Goal: Task Accomplishment & Management: Manage account settings

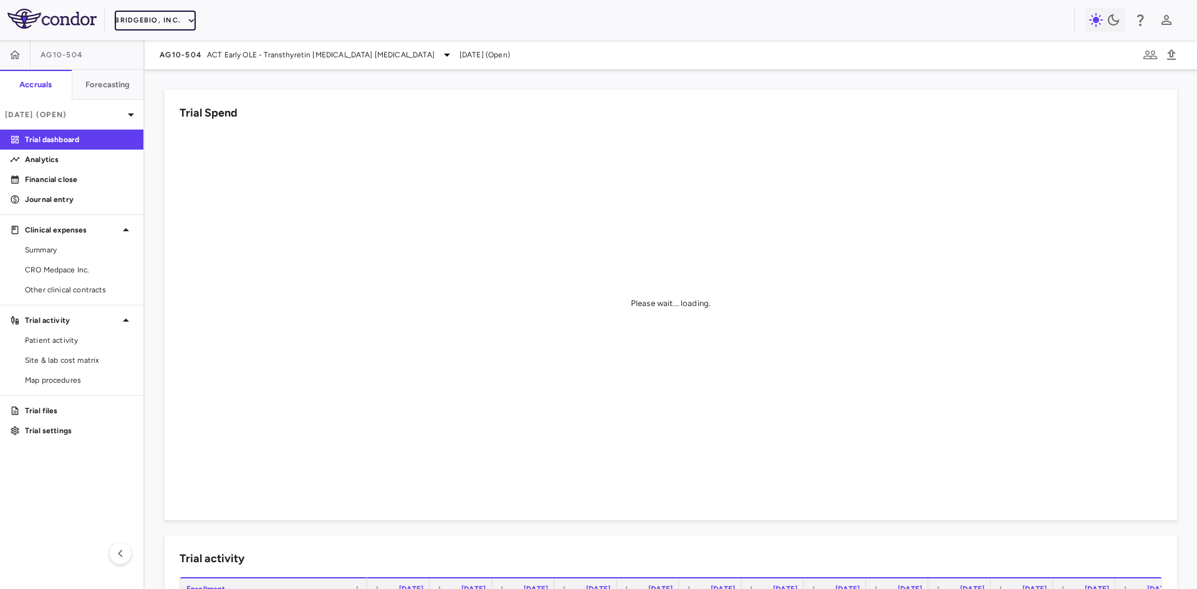
click at [171, 22] on button "BridgeBio, Inc." at bounding box center [155, 21] width 81 height 20
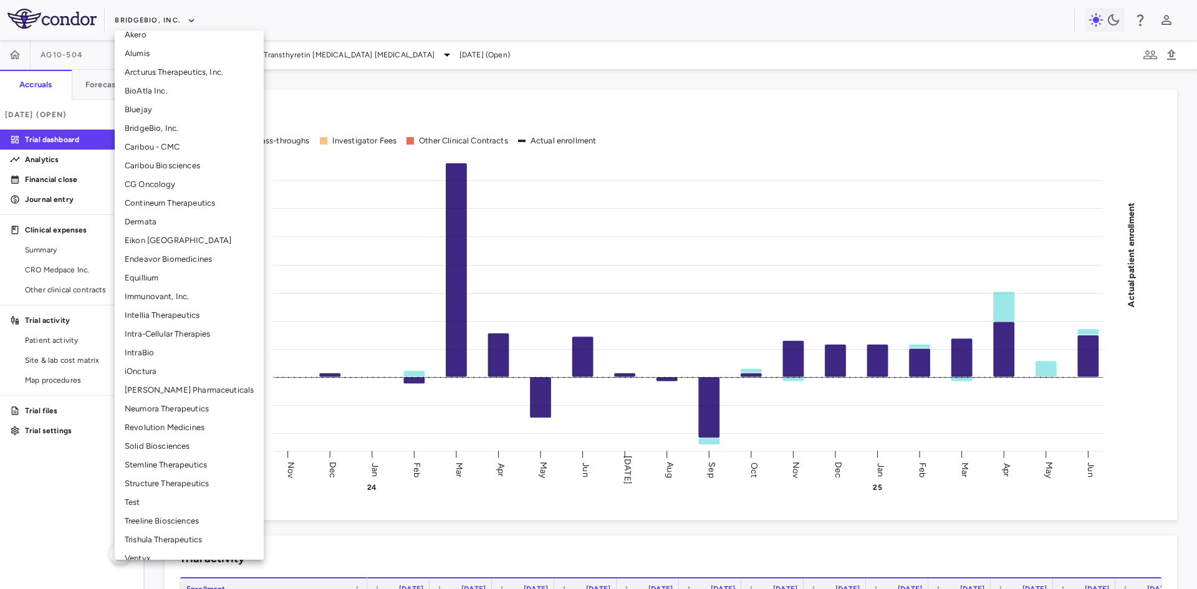
scroll to position [125, 0]
click at [173, 476] on li "Structure Therapeutics" at bounding box center [189, 481] width 149 height 19
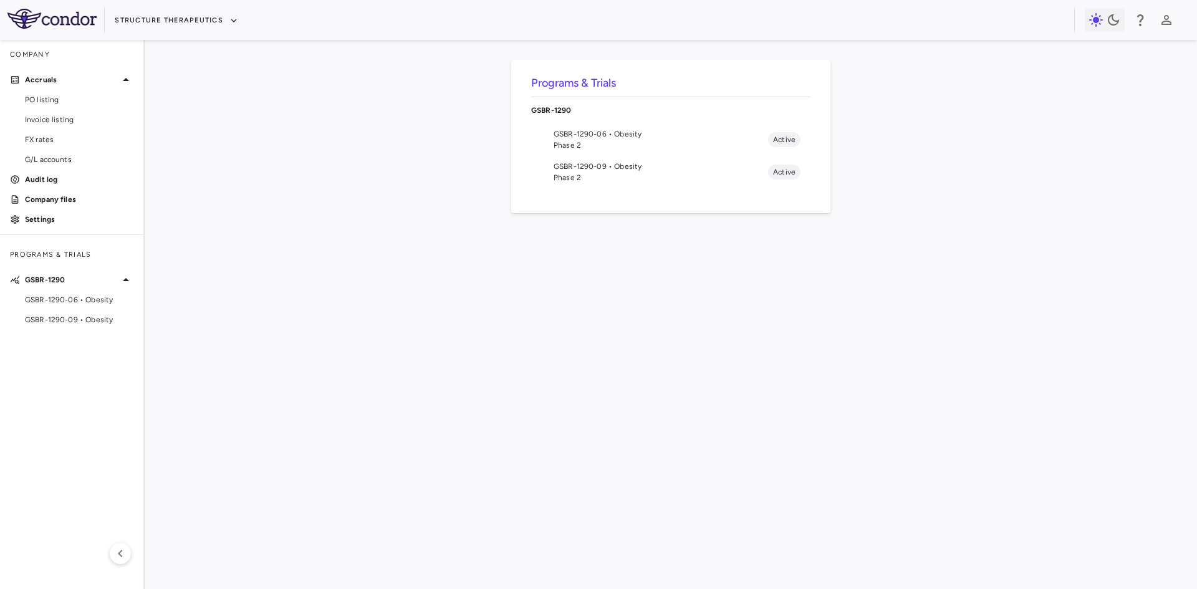
click at [594, 173] on span "Phase 2" at bounding box center [661, 177] width 214 height 11
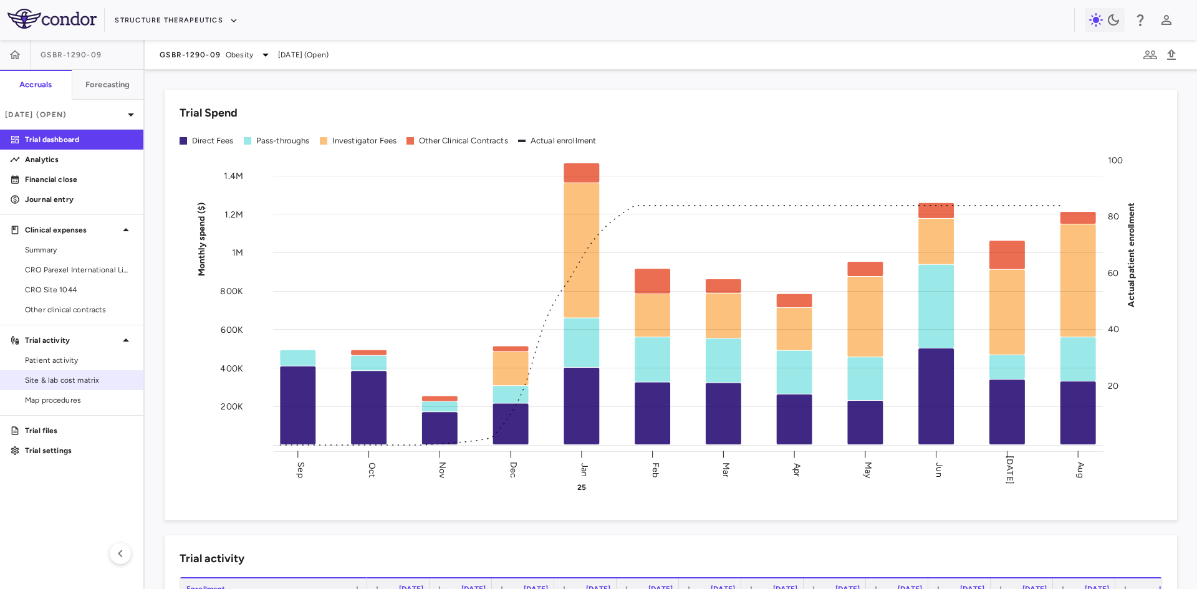
click at [79, 379] on span "Site & lab cost matrix" at bounding box center [79, 380] width 108 height 11
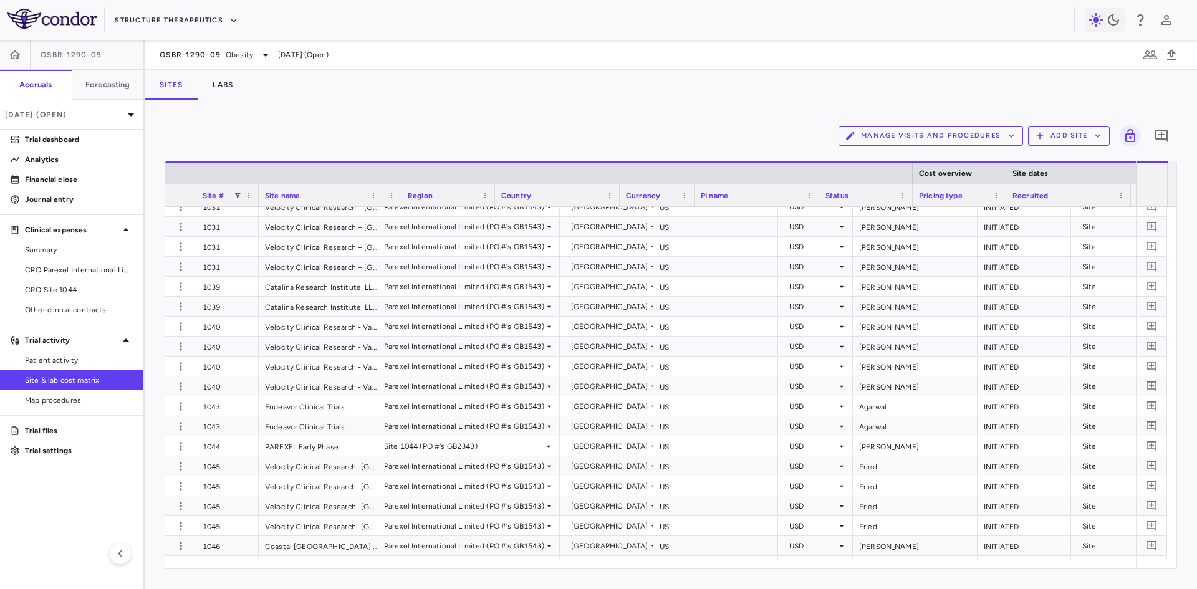
scroll to position [0, 169]
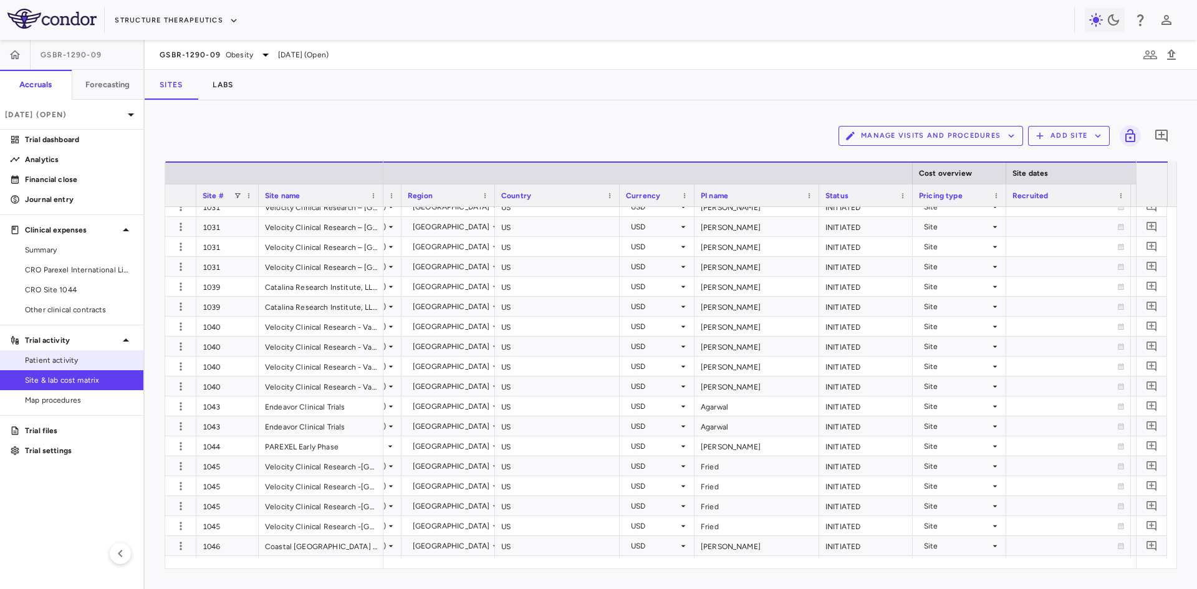
click at [65, 363] on span "Patient activity" at bounding box center [79, 360] width 108 height 11
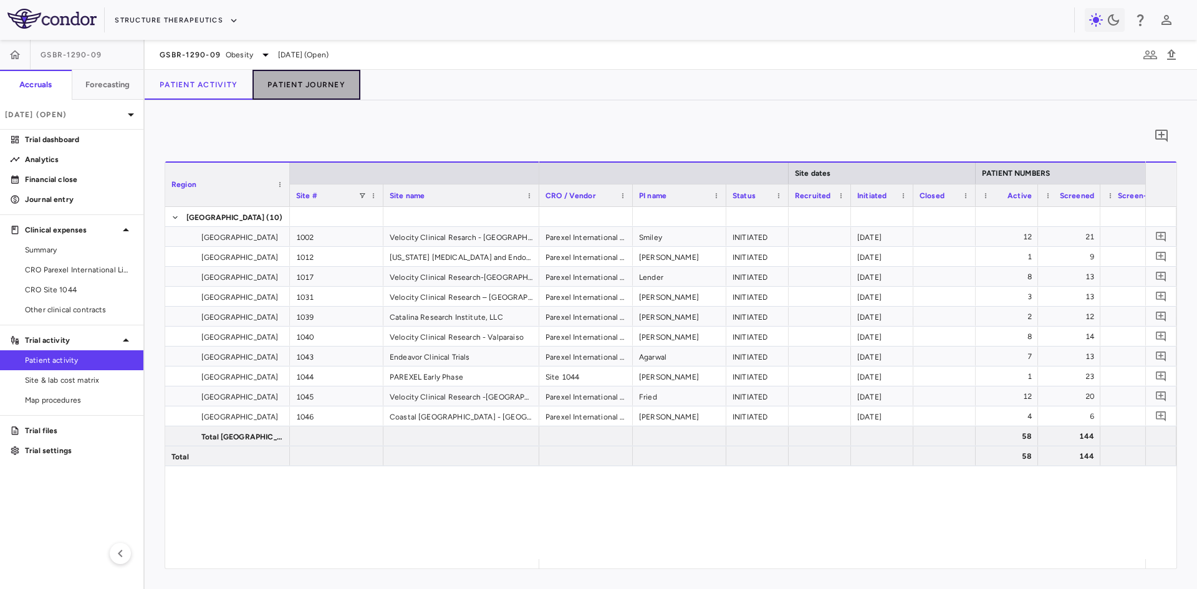
click at [282, 89] on button "Patient Journey" at bounding box center [307, 85] width 108 height 30
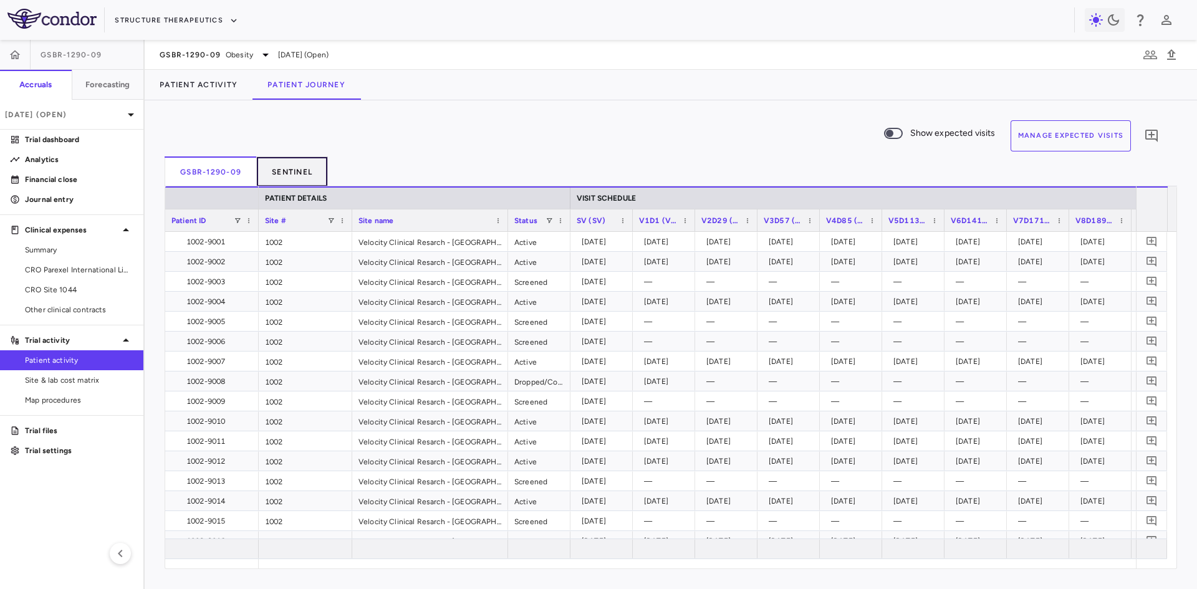
click at [298, 170] on button "Sentinel" at bounding box center [292, 171] width 71 height 30
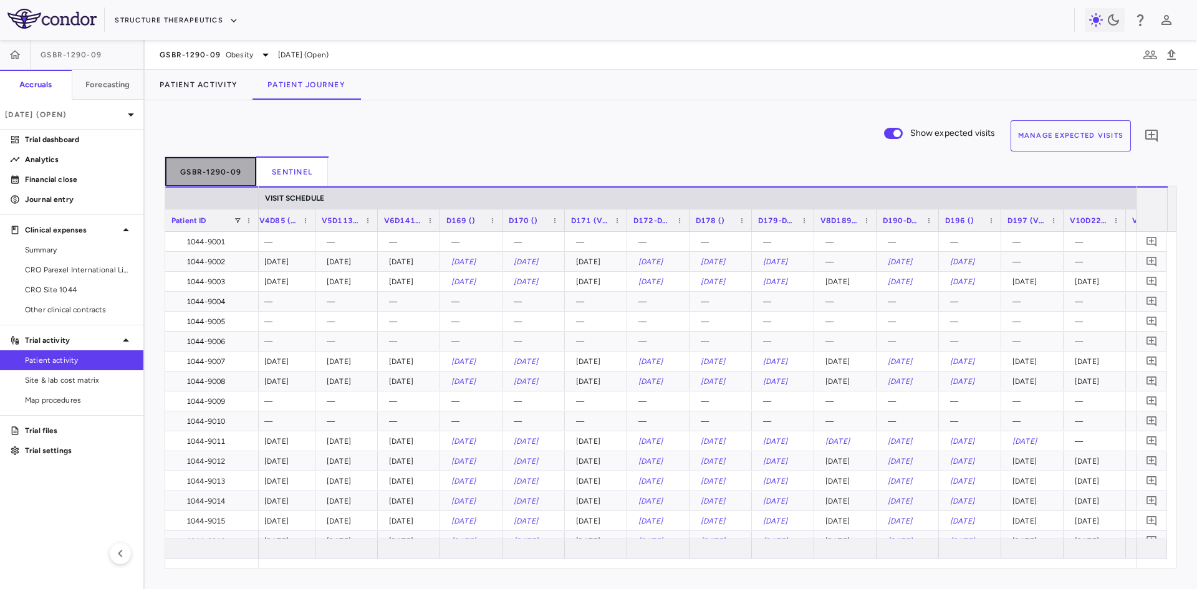
click at [207, 170] on button "GSBR-1290-09" at bounding box center [211, 171] width 92 height 30
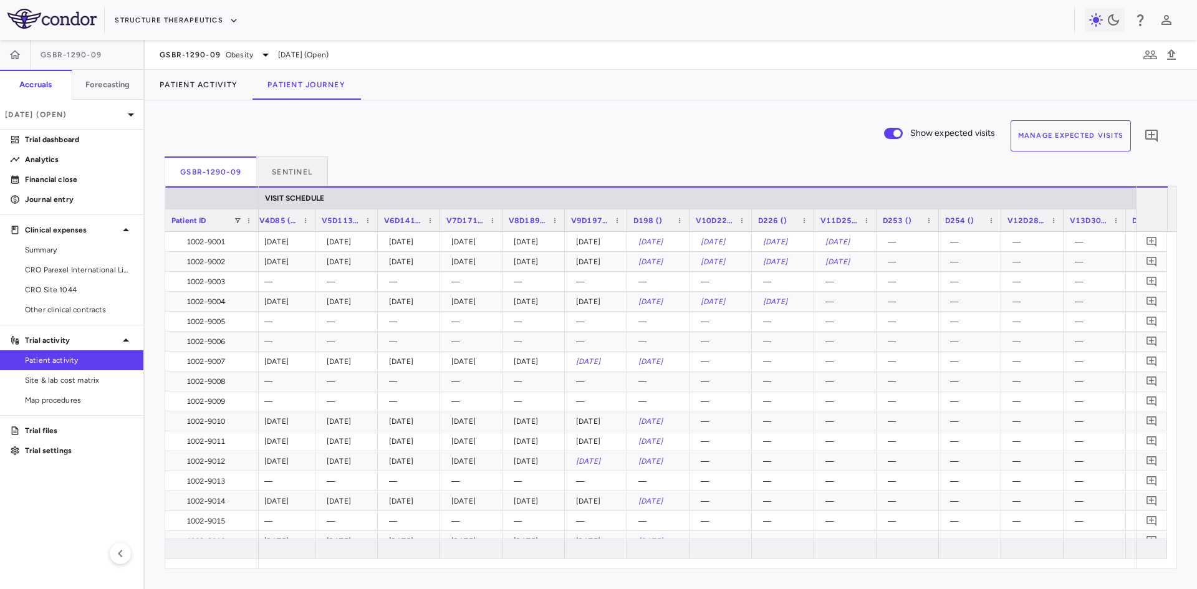
click at [1090, 135] on button "Manage Expected Visits" at bounding box center [1071, 135] width 121 height 31
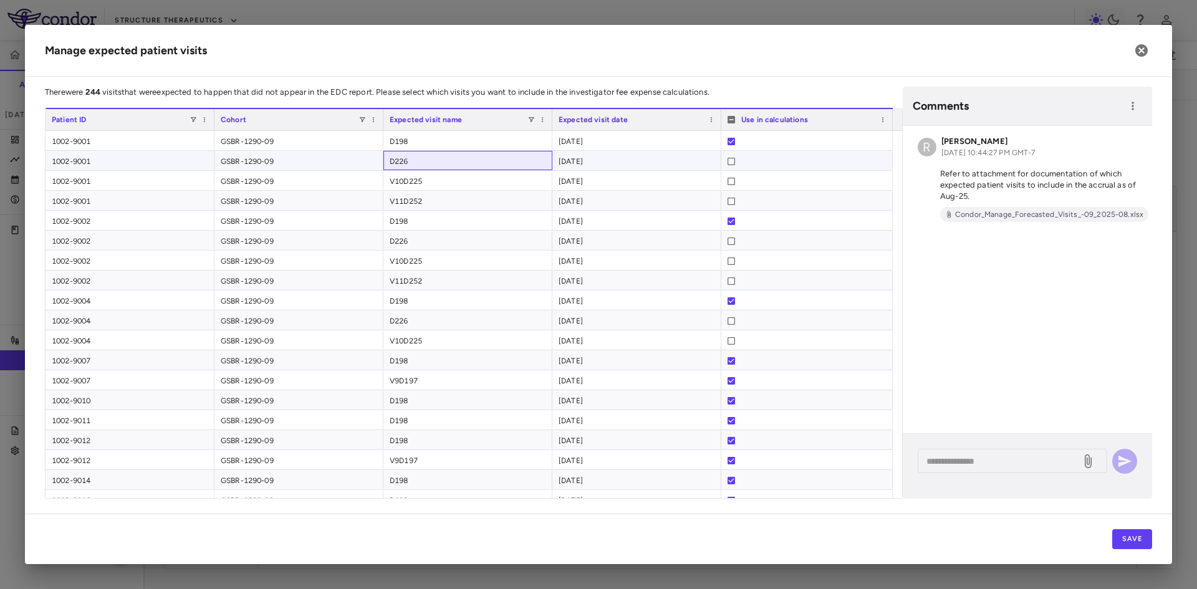
click at [522, 157] on div "D226" at bounding box center [467, 160] width 169 height 19
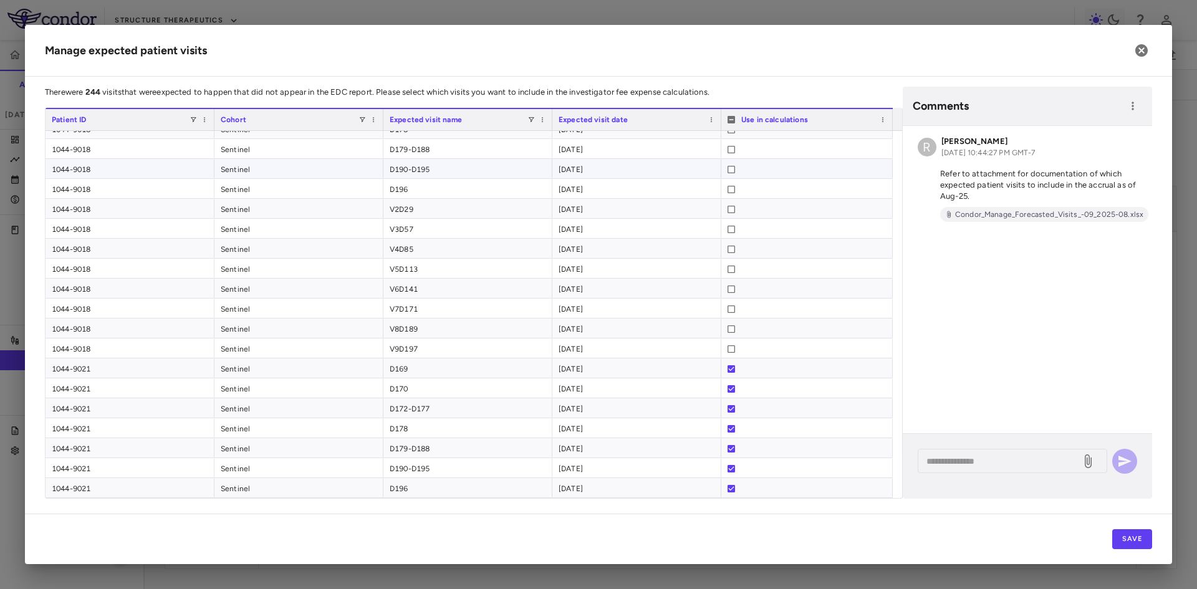
click at [264, 165] on div "Sentinel" at bounding box center [298, 168] width 169 height 19
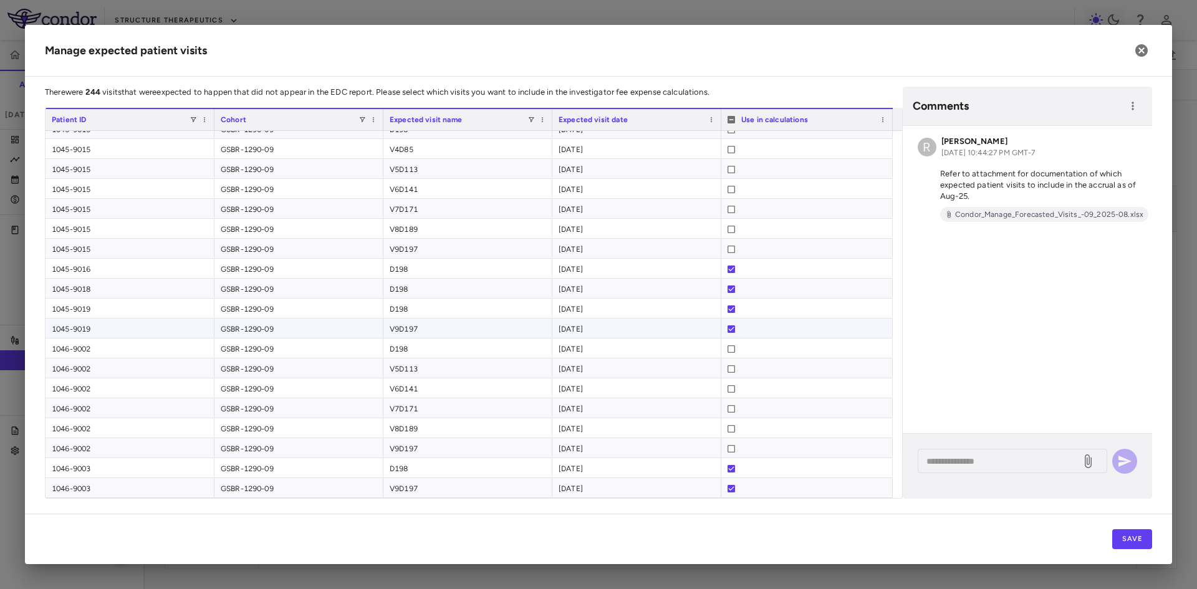
click at [253, 378] on div "GSBR-1290-09" at bounding box center [298, 387] width 169 height 19
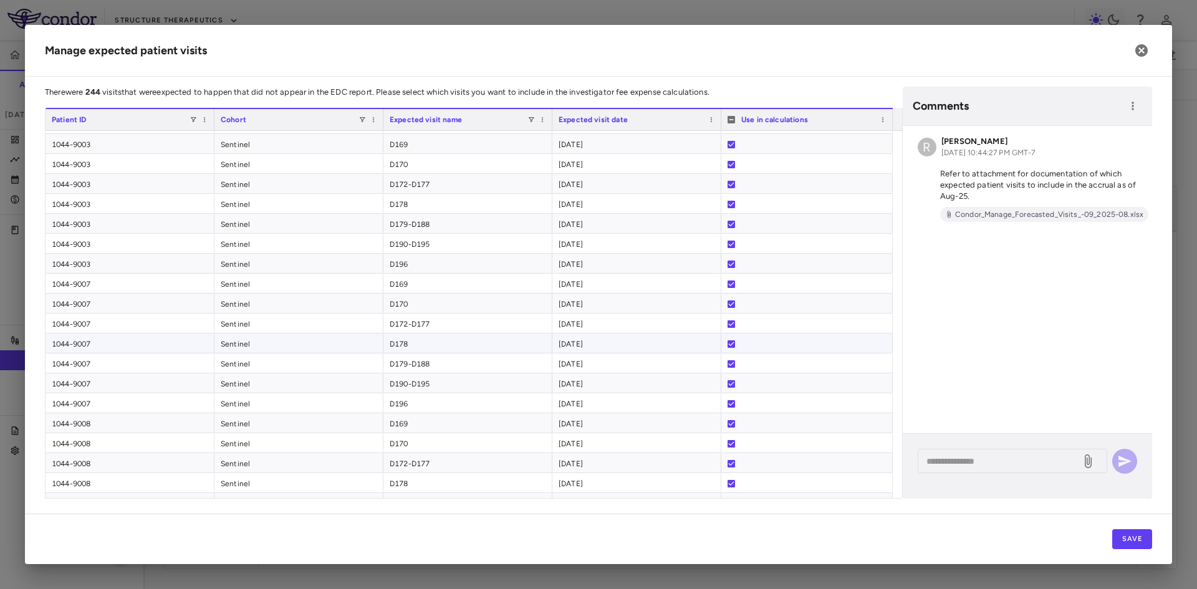
click at [100, 354] on div "1044-9007" at bounding box center [130, 363] width 169 height 19
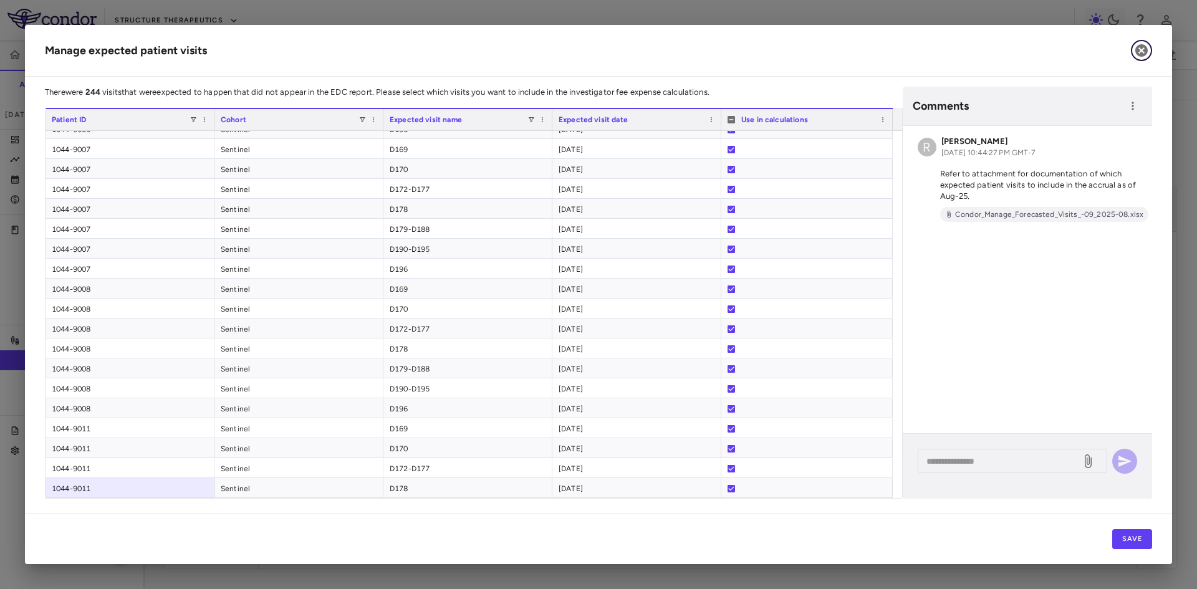
click at [1144, 53] on icon "button" at bounding box center [1141, 50] width 15 height 15
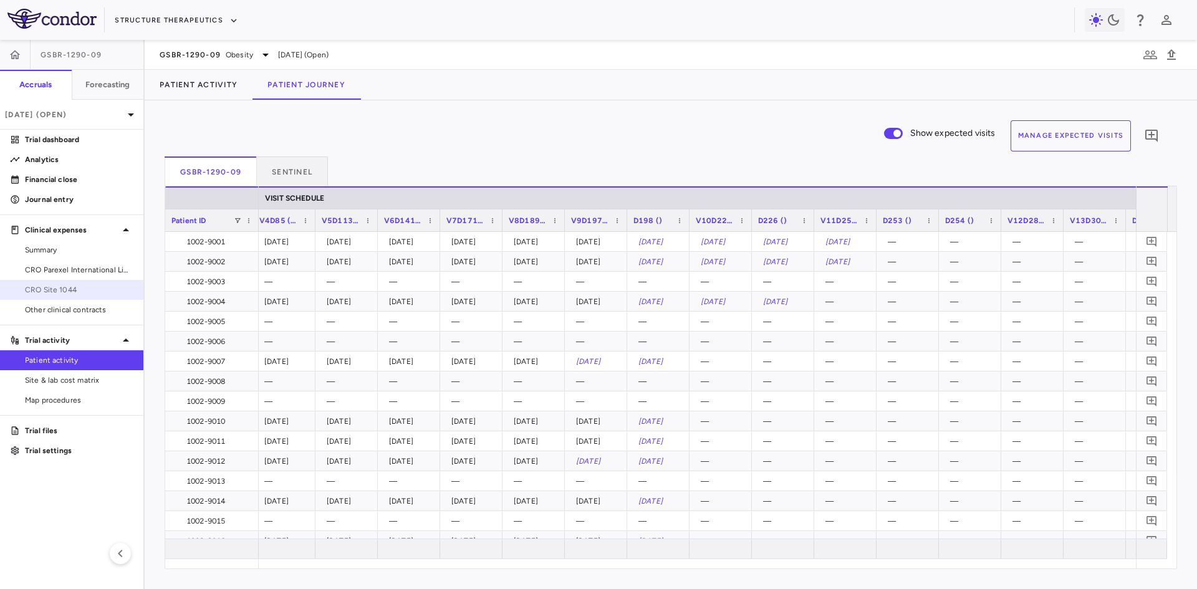
click at [56, 288] on span "CRO Site 1044" at bounding box center [79, 289] width 108 height 11
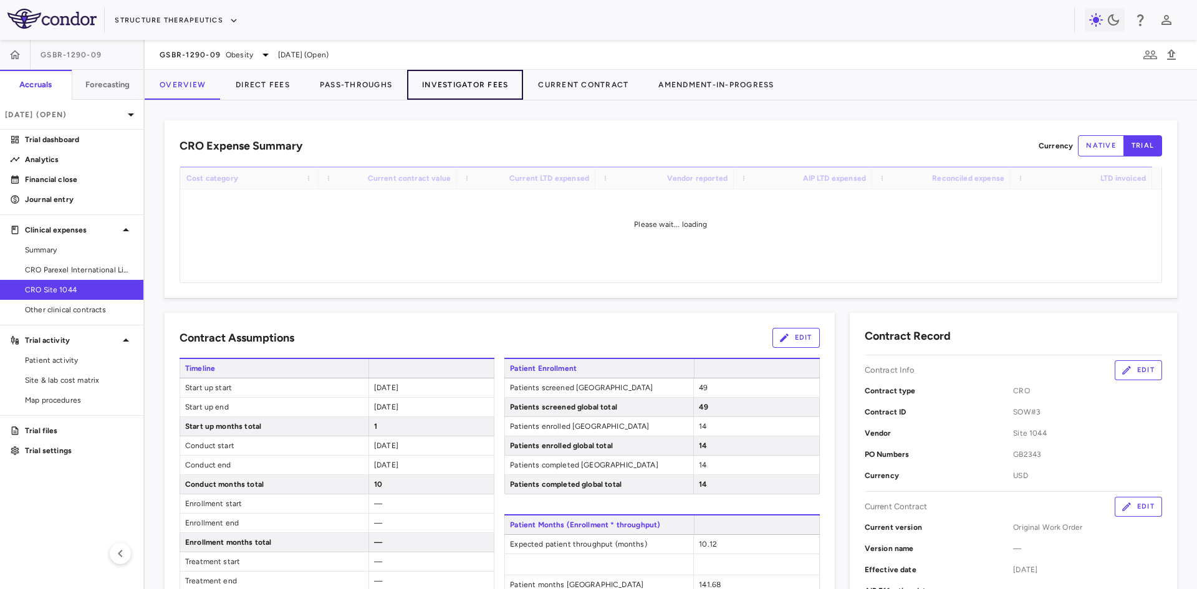
click at [435, 84] on button "Investigator Fees" at bounding box center [465, 85] width 116 height 30
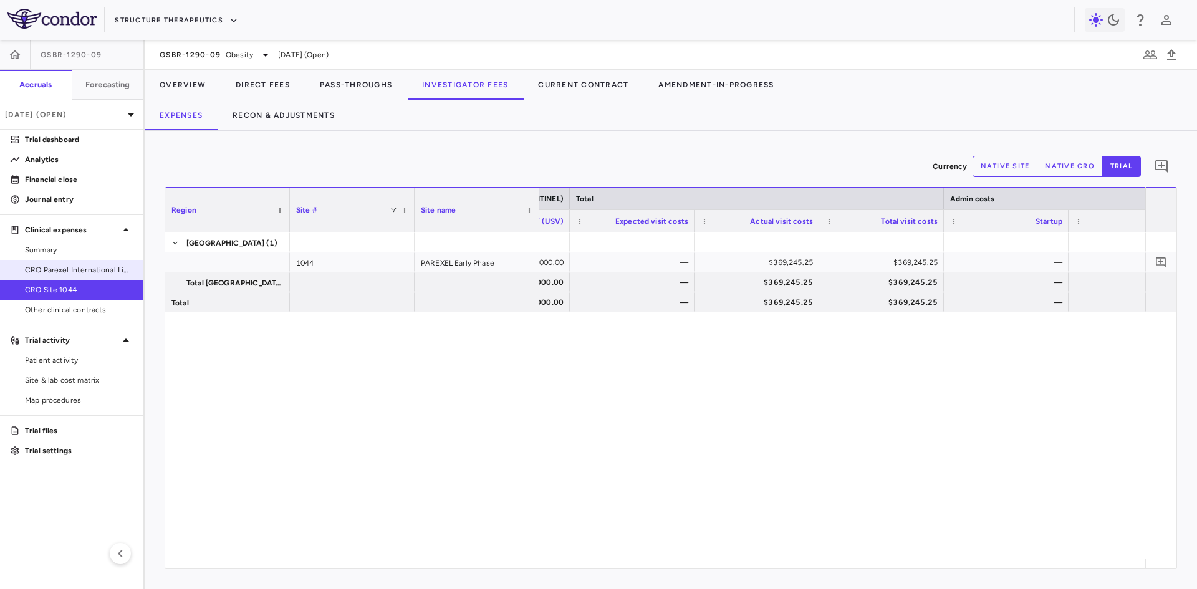
click at [110, 267] on span "CRO Parexel International Limited" at bounding box center [79, 269] width 108 height 11
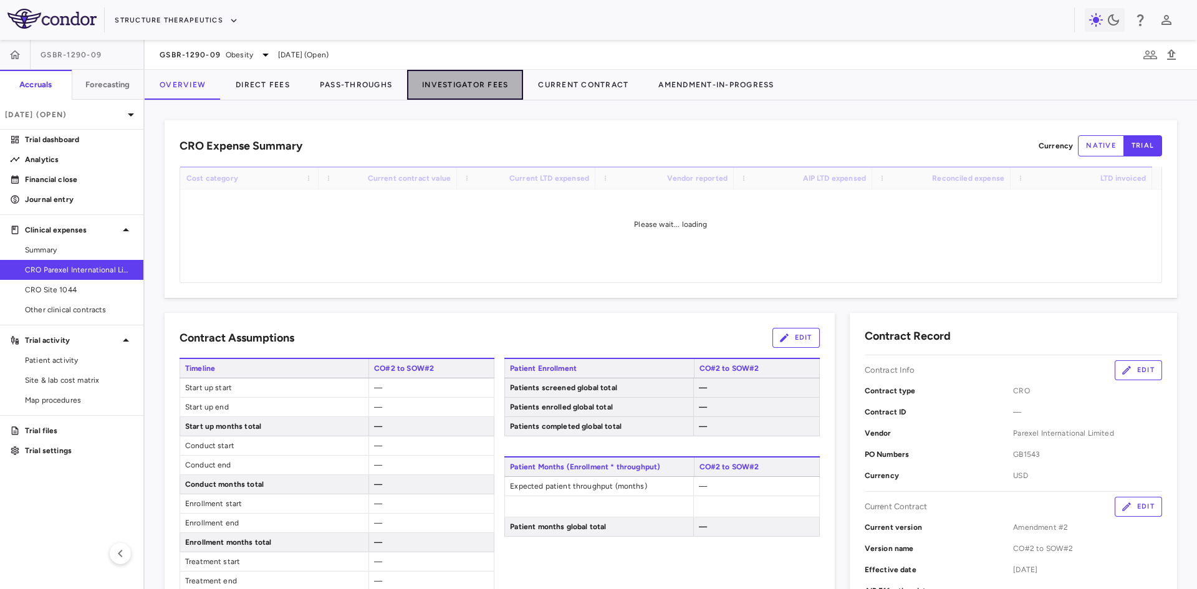
click at [458, 72] on button "Investigator Fees" at bounding box center [465, 85] width 116 height 30
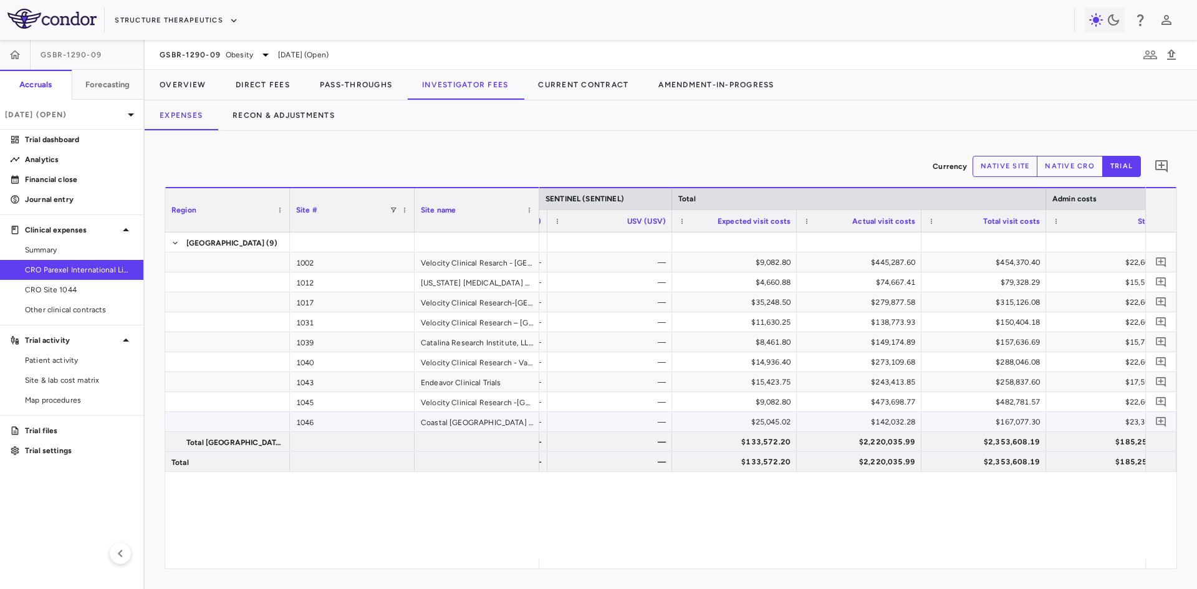
click at [314, 426] on div "1046" at bounding box center [352, 421] width 125 height 19
click at [335, 394] on div "1045" at bounding box center [352, 401] width 125 height 19
click at [325, 268] on div "1002" at bounding box center [352, 262] width 125 height 19
click at [320, 297] on div "1017" at bounding box center [352, 301] width 125 height 19
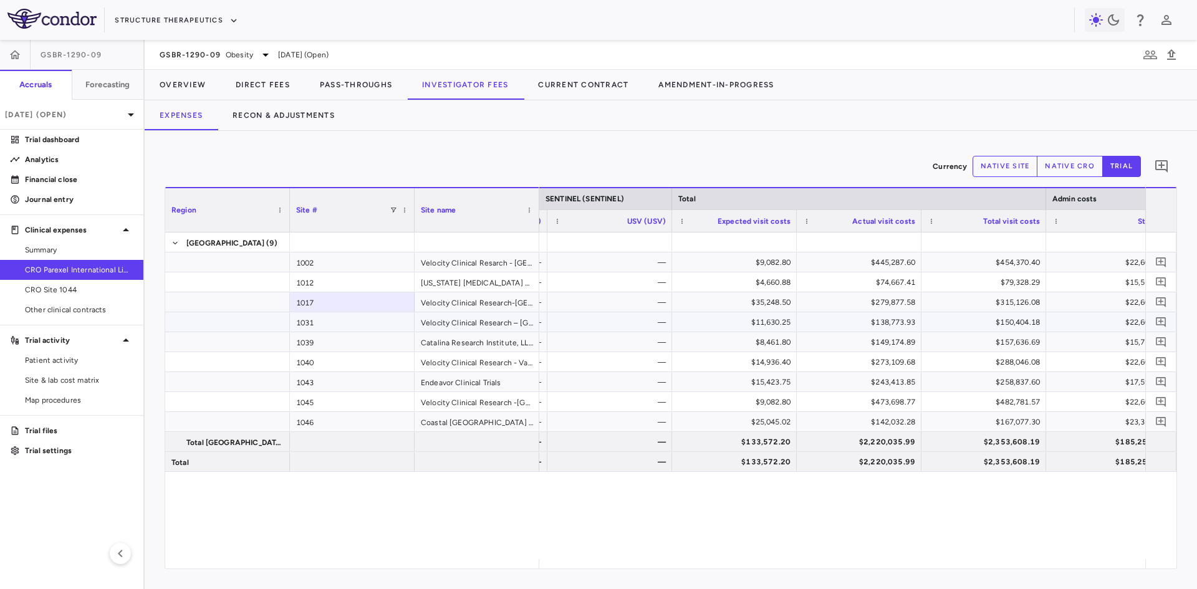
click at [314, 345] on div "1039" at bounding box center [352, 341] width 125 height 19
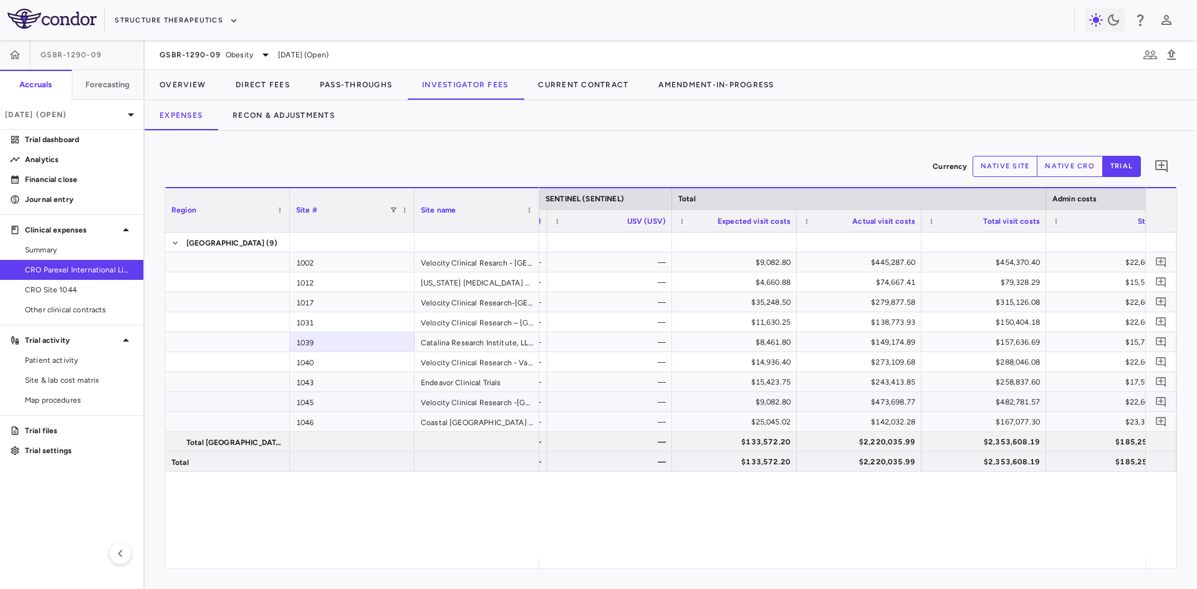
click at [314, 402] on div "1045" at bounding box center [352, 401] width 125 height 19
click at [312, 461] on div at bounding box center [352, 461] width 125 height 19
click at [329, 426] on div "1046" at bounding box center [352, 421] width 125 height 19
click at [75, 295] on span "CRO Site 1044" at bounding box center [79, 289] width 108 height 11
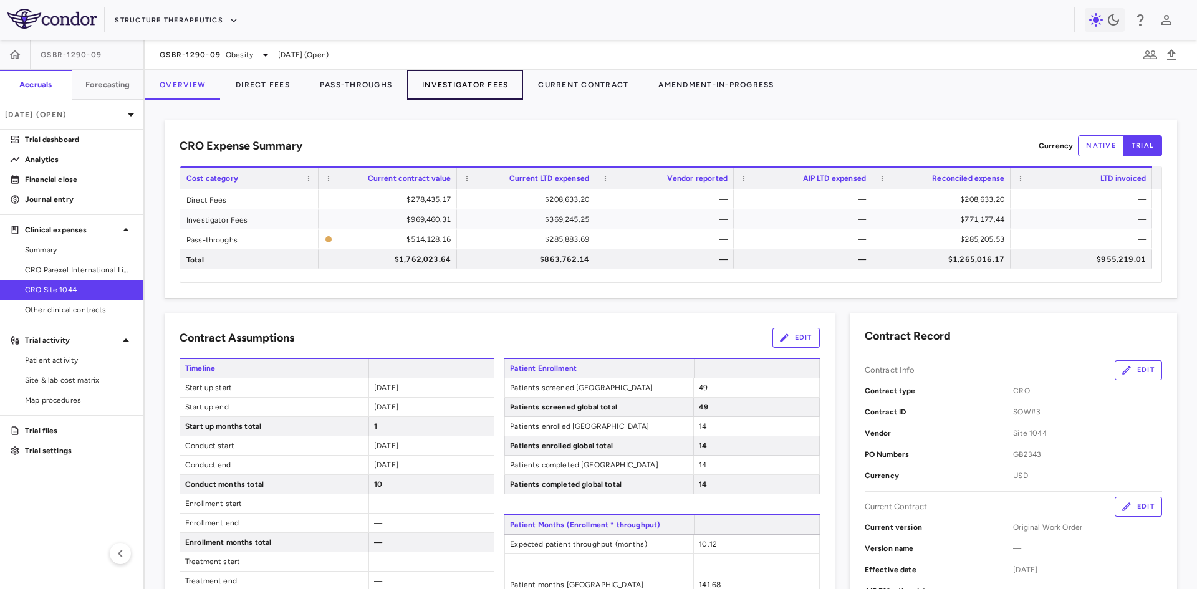
click at [473, 87] on button "Investigator Fees" at bounding box center [465, 85] width 116 height 30
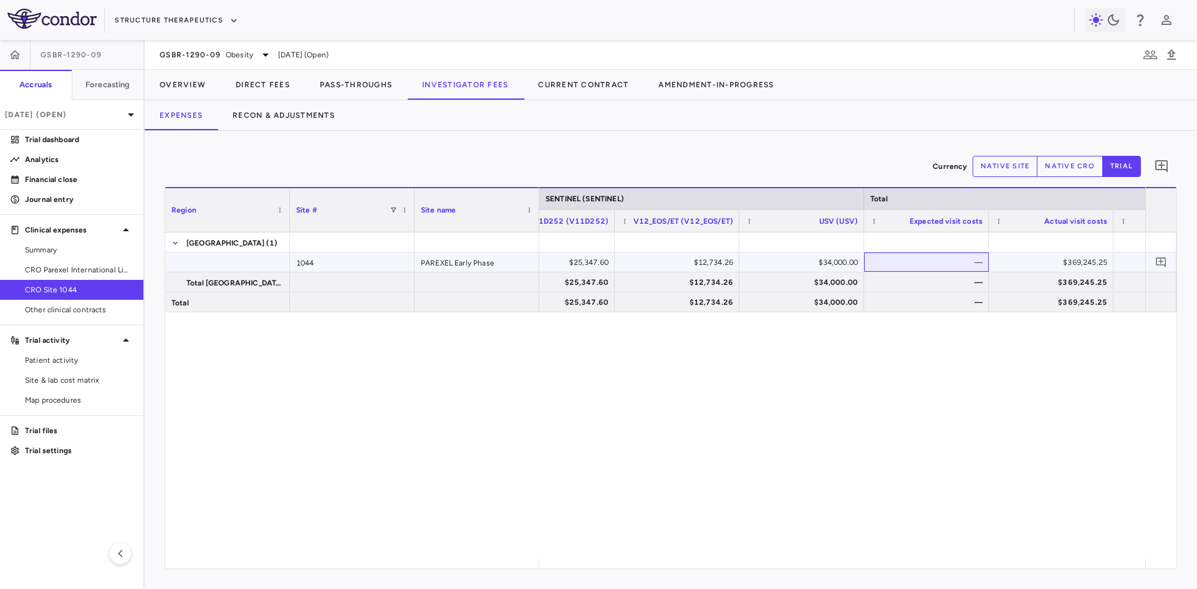
click at [928, 261] on div "—" at bounding box center [928, 263] width 107 height 20
